Goal: Find specific page/section: Find specific page/section

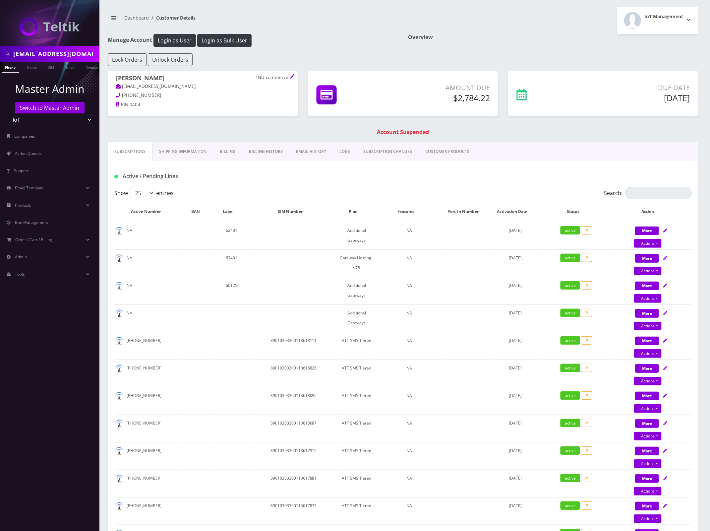
scroll to position [0, 3]
click at [58, 52] on input "raffimannarelli@gmail.com" at bounding box center [55, 53] width 85 height 13
paste input "8901240357126973051"
type input "8901240357126973051"
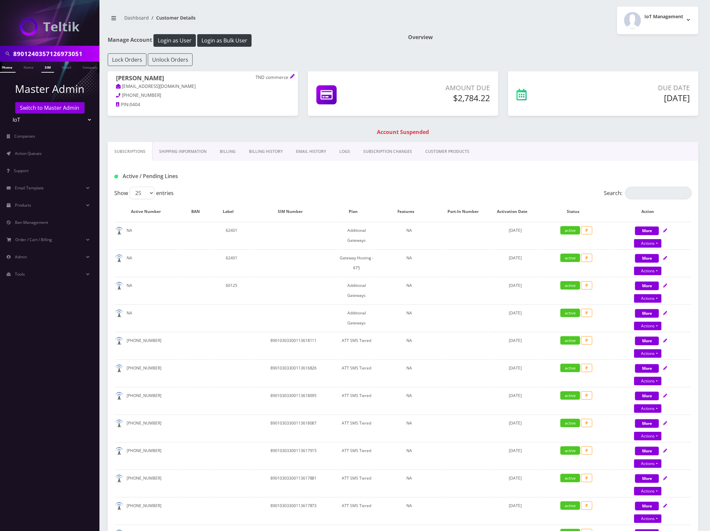
click at [47, 67] on link "SIM" at bounding box center [47, 67] width 13 height 11
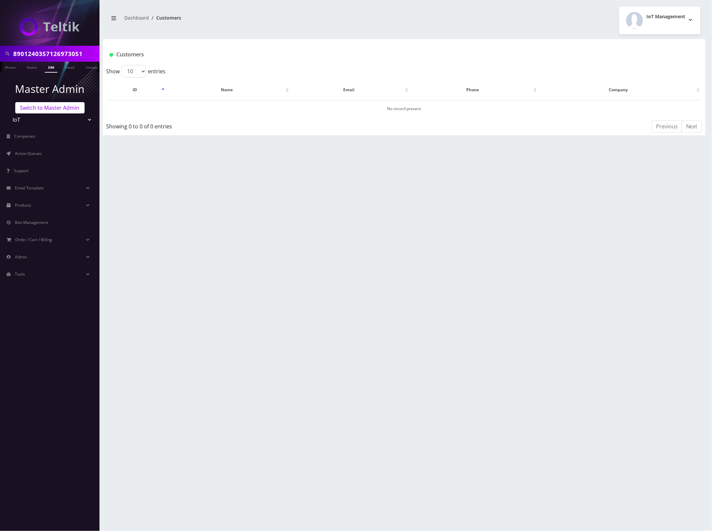
click at [50, 109] on link "Switch to Master Admin" at bounding box center [49, 107] width 69 height 11
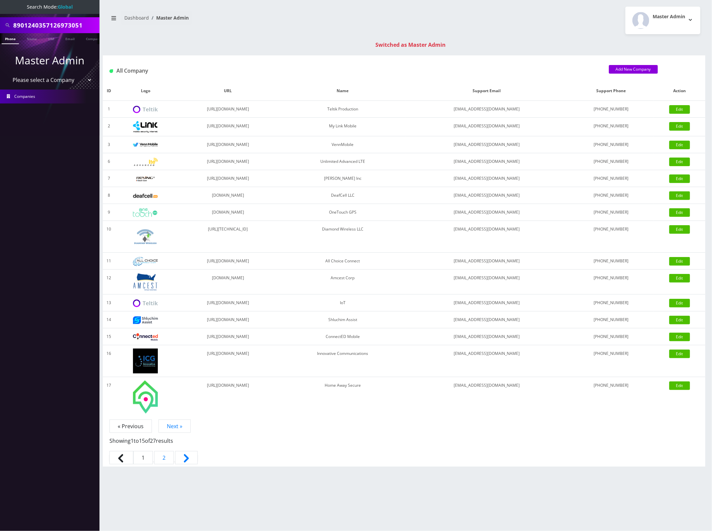
click at [403, 63] on div "All Company Add New Company" at bounding box center [404, 68] width 602 height 26
click at [48, 39] on link "SIM" at bounding box center [51, 38] width 13 height 11
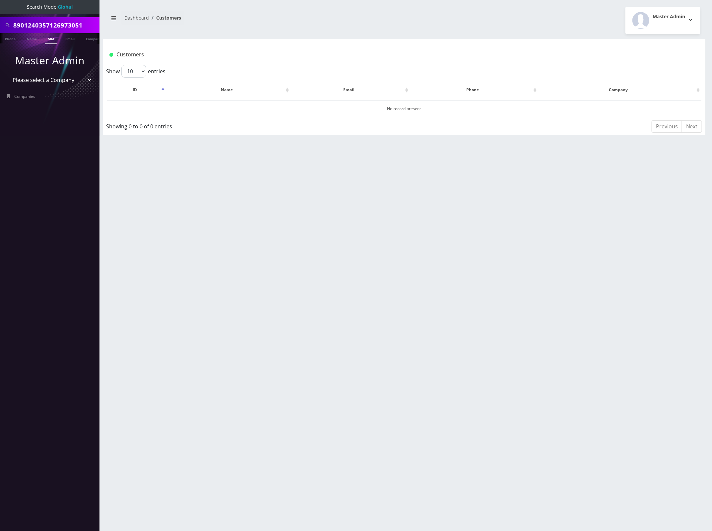
click at [68, 24] on input "8901240357126973051" at bounding box center [55, 25] width 85 height 13
click at [69, 24] on input "8901240357126973051" at bounding box center [55, 25] width 85 height 13
click at [49, 42] on link "SIM" at bounding box center [51, 38] width 13 height 11
click at [52, 39] on link "SIM" at bounding box center [51, 38] width 13 height 11
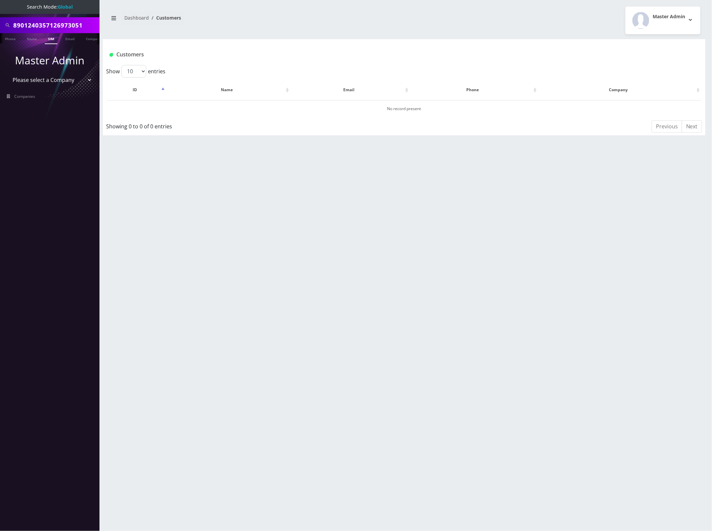
scroll to position [0, 3]
click at [62, 23] on input "8901240357126973051" at bounding box center [55, 25] width 85 height 13
paste input "9148938012"
type input "9148938012"
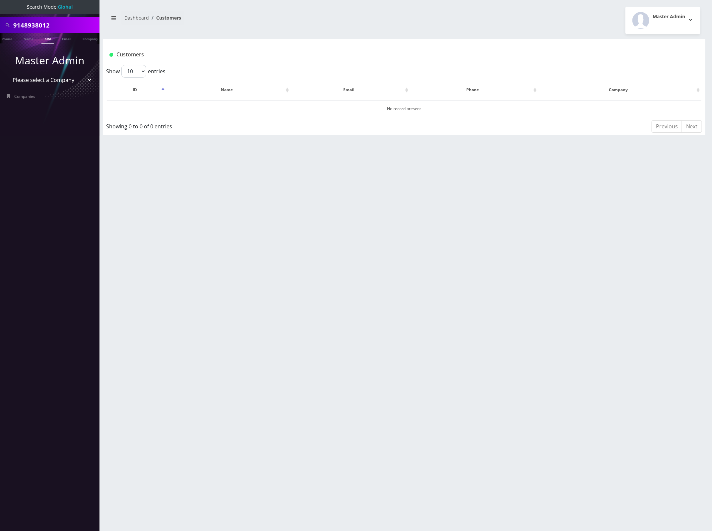
scroll to position [0, 0]
click at [3, 39] on li at bounding box center [3, 40] width 7 height 17
click at [9, 39] on link "Phone" at bounding box center [10, 38] width 17 height 11
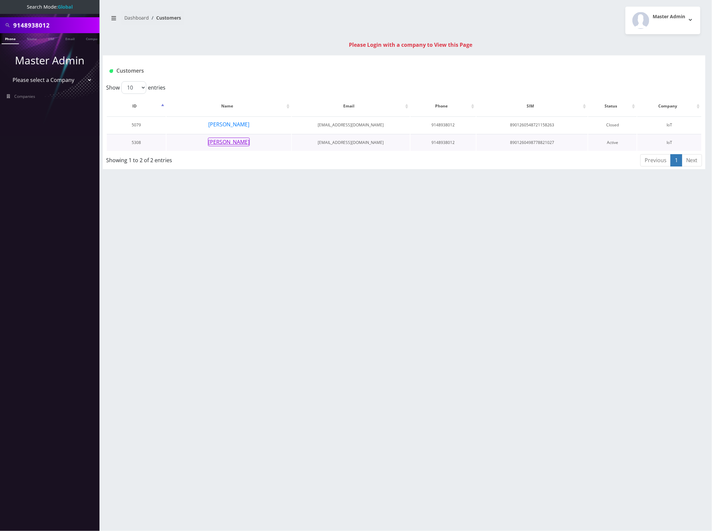
click at [232, 143] on button "[PERSON_NAME]" at bounding box center [229, 142] width 42 height 9
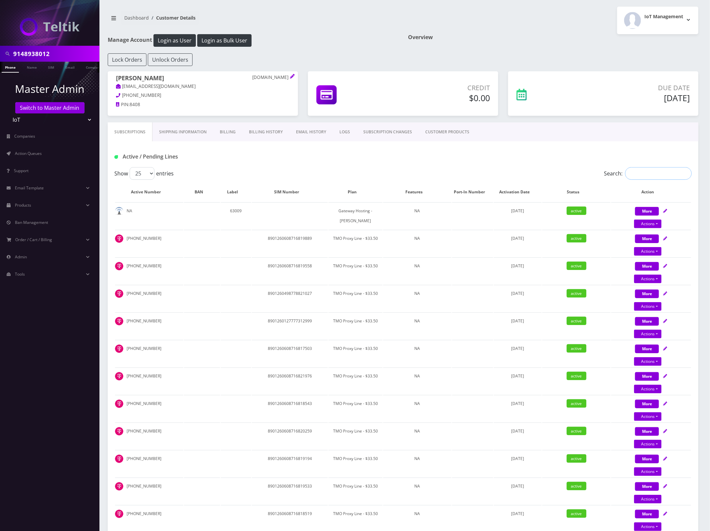
click at [638, 178] on input "Search:" at bounding box center [658, 173] width 67 height 13
paste input "9148938012"
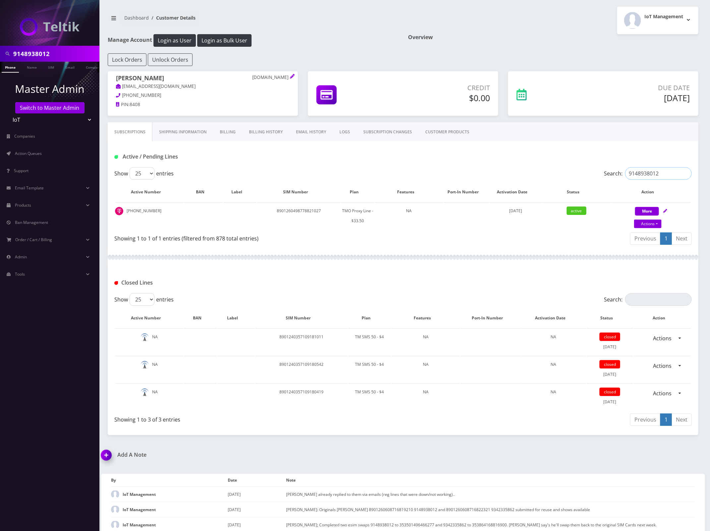
type input "9148938012"
